Goal: Transaction & Acquisition: Book appointment/travel/reservation

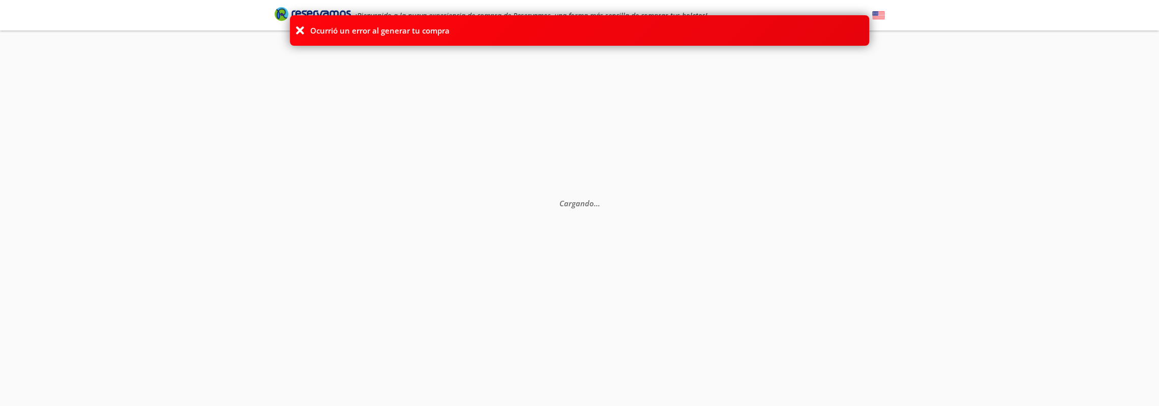
click at [298, 27] on icon at bounding box center [300, 30] width 10 height 10
click at [296, 30] on icon at bounding box center [300, 30] width 10 height 10
click at [298, 30] on icon at bounding box center [300, 30] width 10 height 10
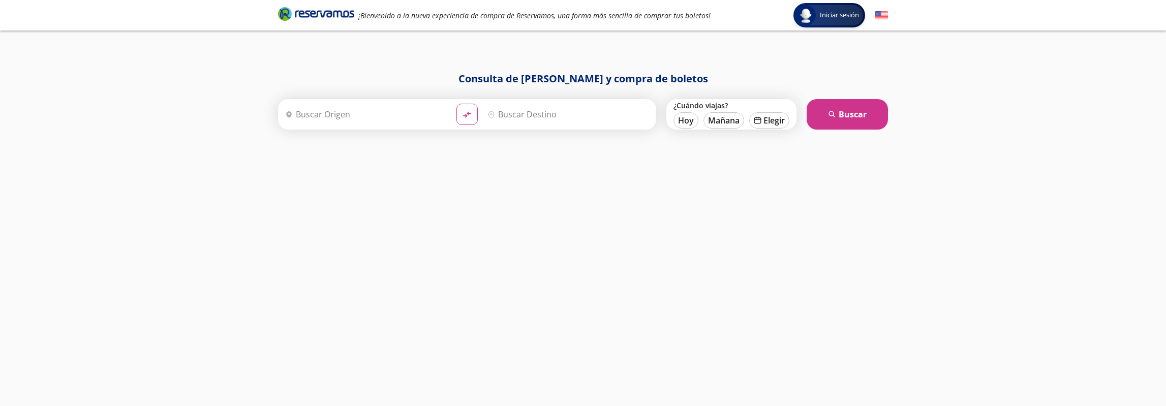
click at [358, 115] on input "Origen" at bounding box center [364, 114] width 167 height 25
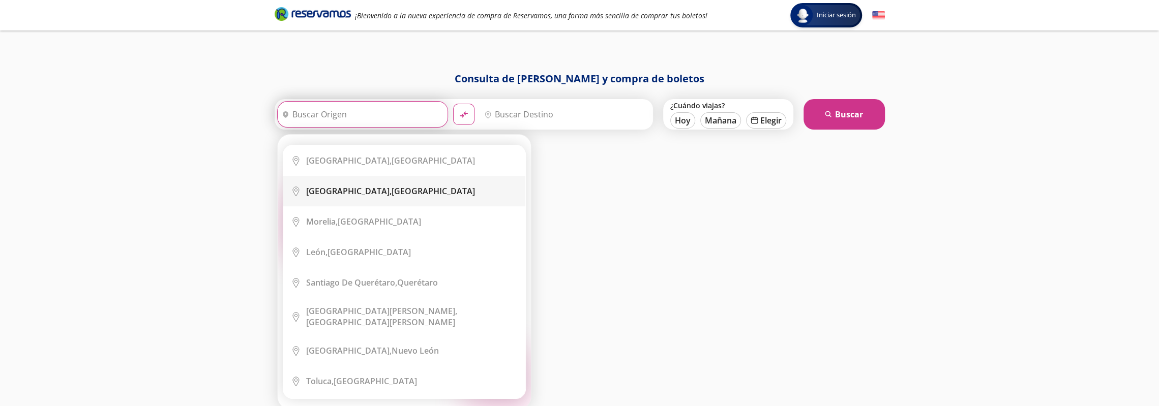
click at [355, 197] on li "City Icon Guadalajara, Jalisco" at bounding box center [404, 191] width 242 height 31
type input "Guadalajara, Jalisco"
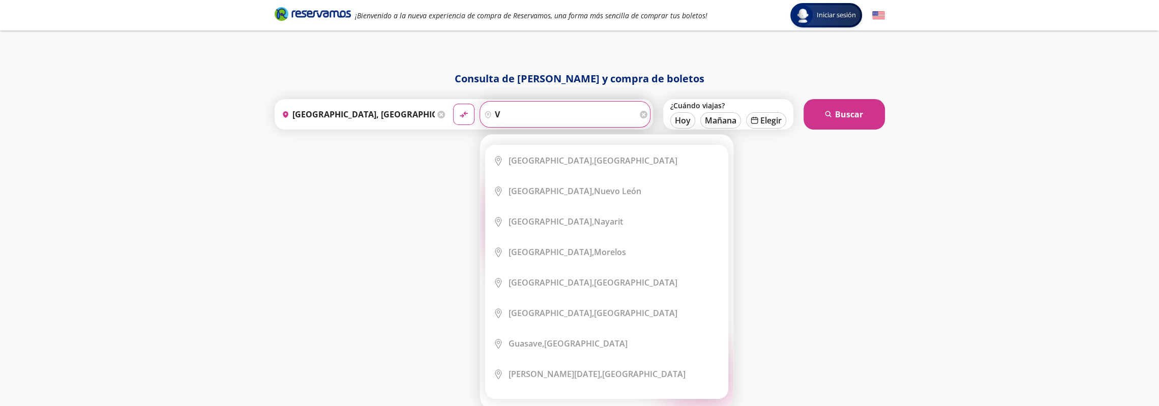
type input "v"
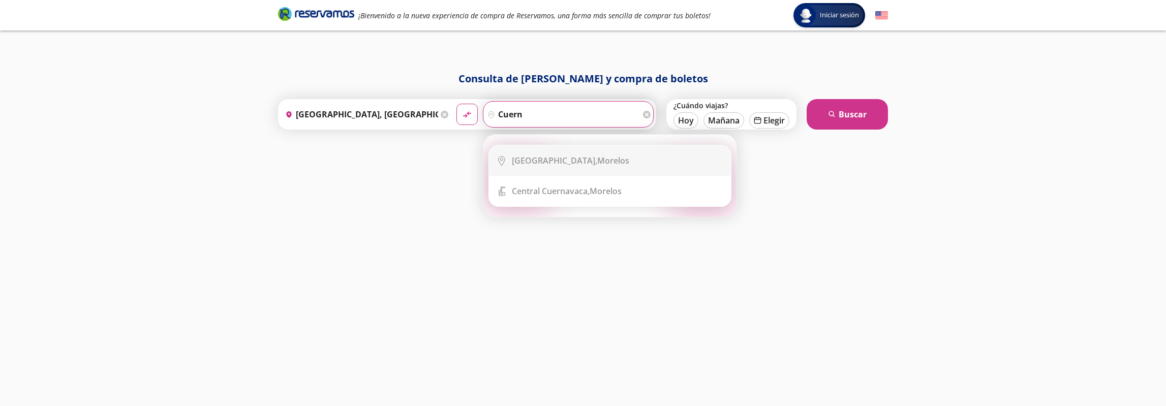
click at [572, 162] on div "Cuernavaca, Morelos" at bounding box center [570, 160] width 117 height 11
type input "Cuernavaca, Morelos"
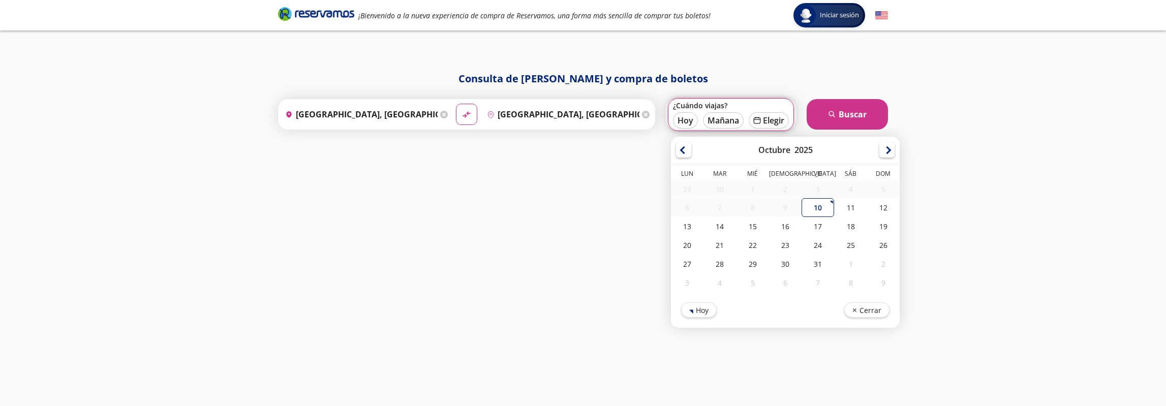
click at [474, 205] on div "Consulta de horarios y compra de boletos Origen heroicons:map-pin-20-solid Guad…" at bounding box center [583, 228] width 620 height 315
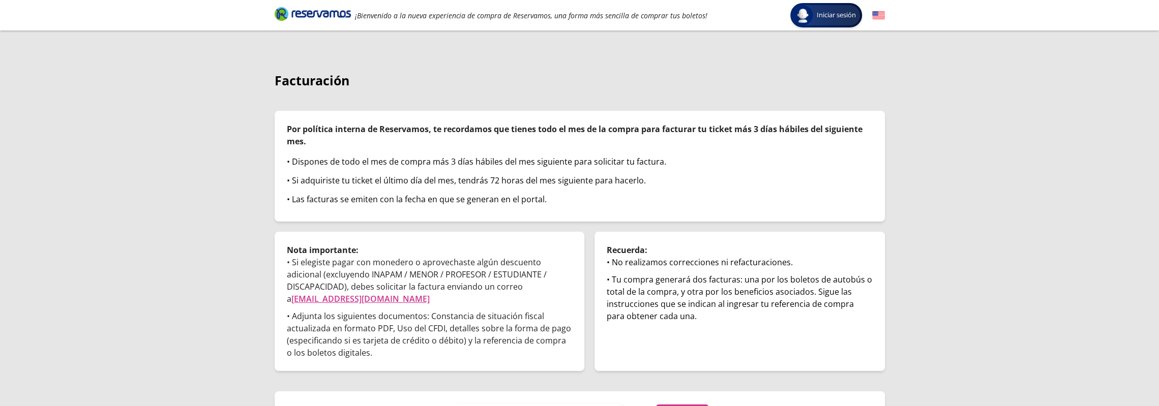
scroll to position [35, 0]
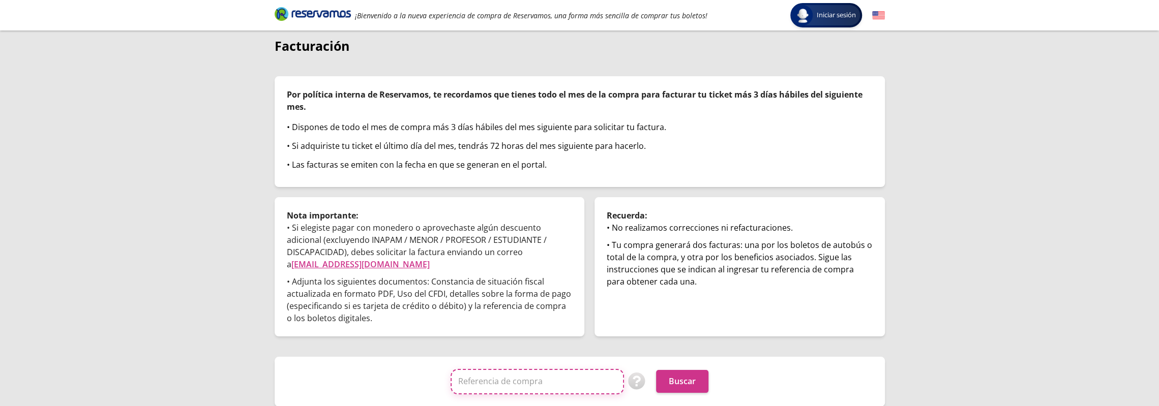
click at [495, 385] on input "Referencia de compra" at bounding box center [536, 381] width 173 height 25
click at [465, 385] on input "Referencia de compra" at bounding box center [536, 381] width 173 height 25
paste input "f6oB2IFm5X0"
type input "f6oB2IFm5X0"
click at [682, 382] on button "Buscar" at bounding box center [682, 381] width 52 height 23
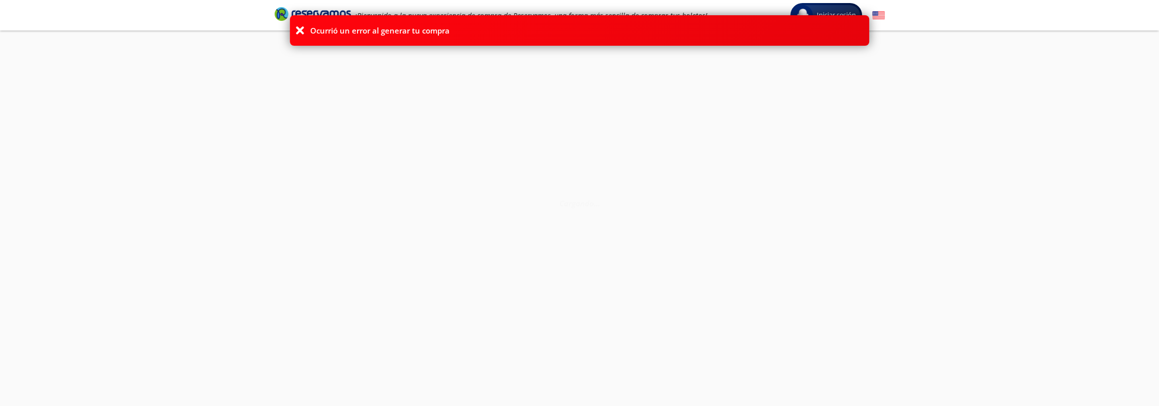
click at [297, 30] on icon at bounding box center [300, 30] width 10 height 10
